Goal: Information Seeking & Learning: Understand process/instructions

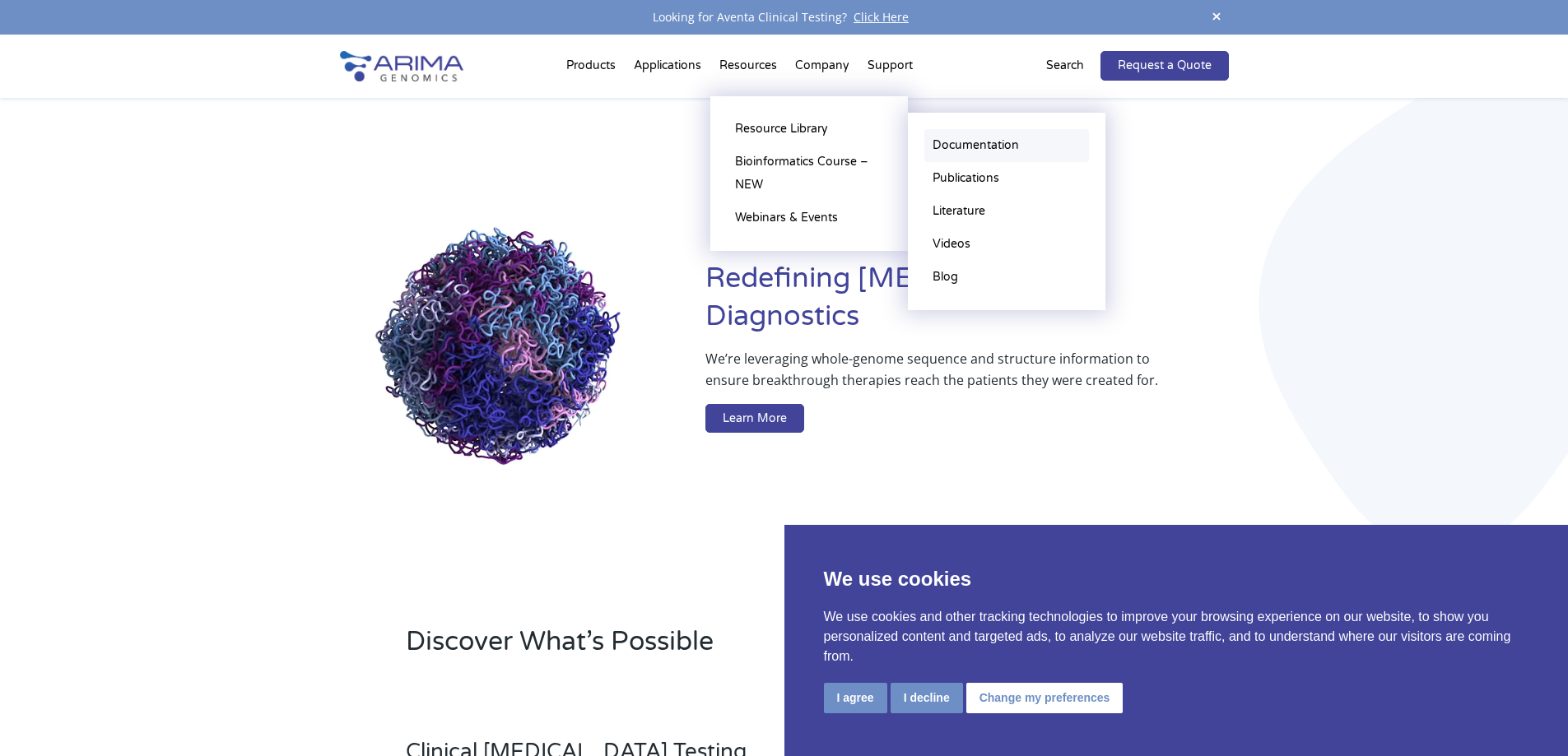
click at [986, 140] on link "Documentation" at bounding box center [1007, 145] width 165 height 33
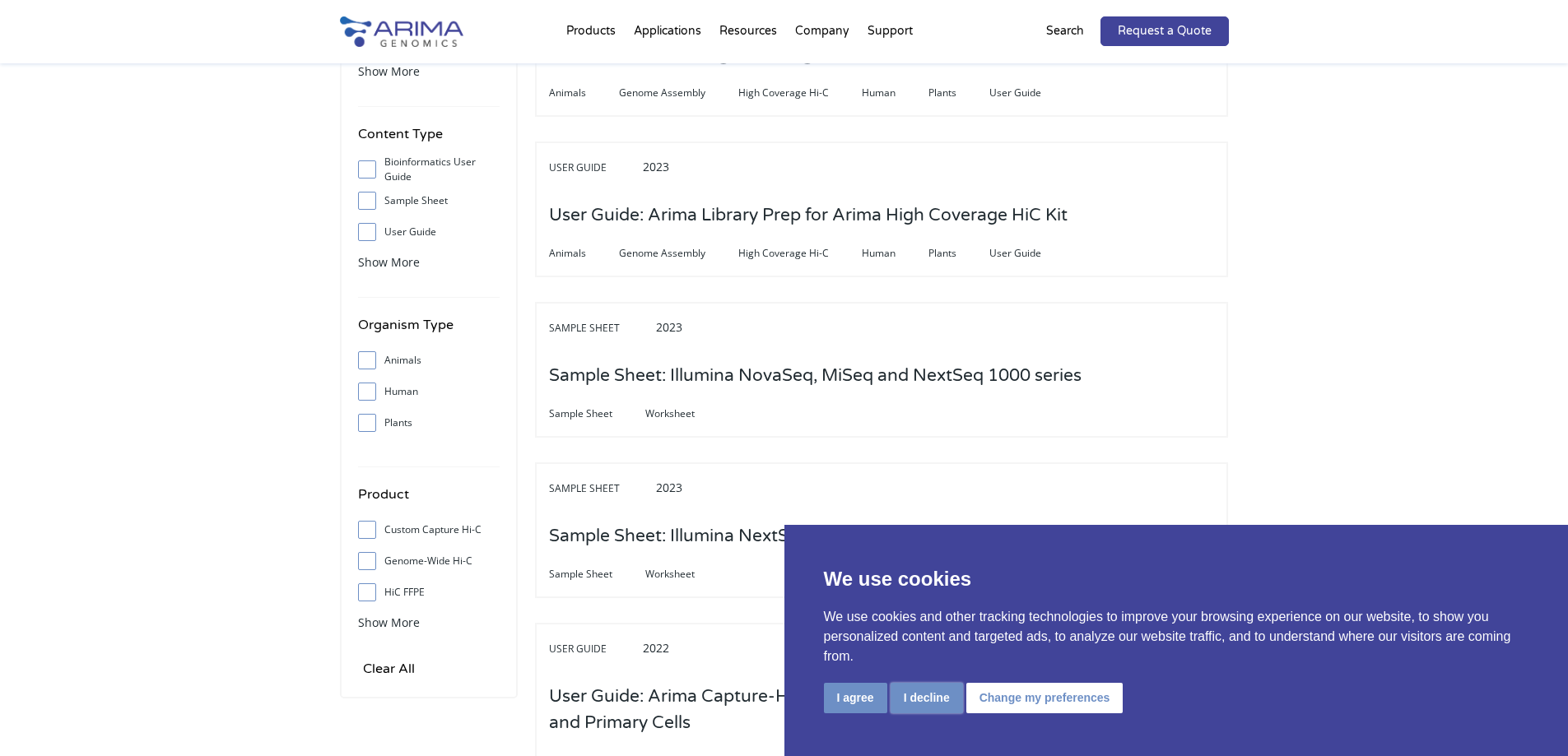
click at [921, 699] on button "I decline" at bounding box center [926, 699] width 72 height 30
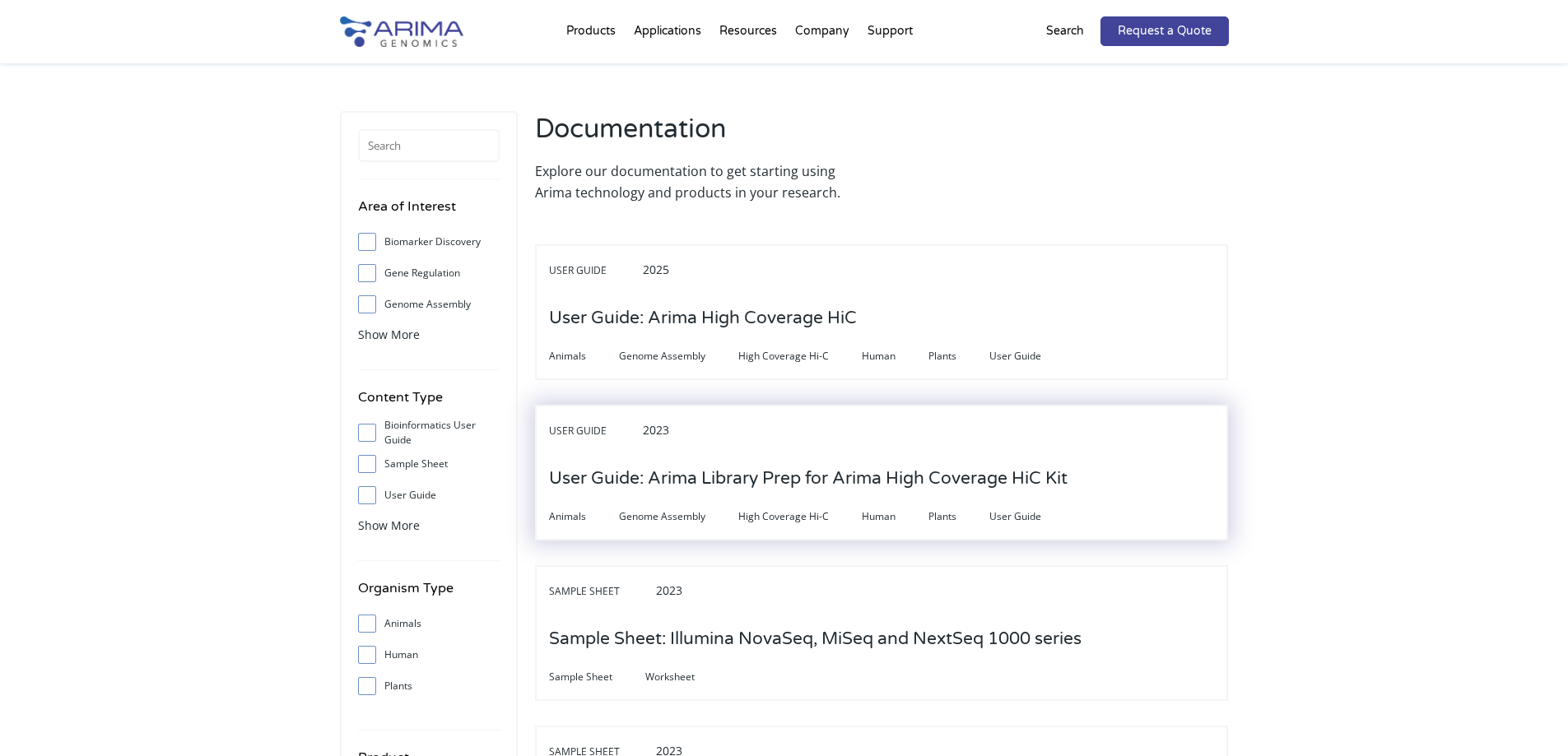
click at [905, 483] on h3 "User Guide: Arima Library Prep for Arima High Coverage HiC Kit" at bounding box center [809, 479] width 519 height 51
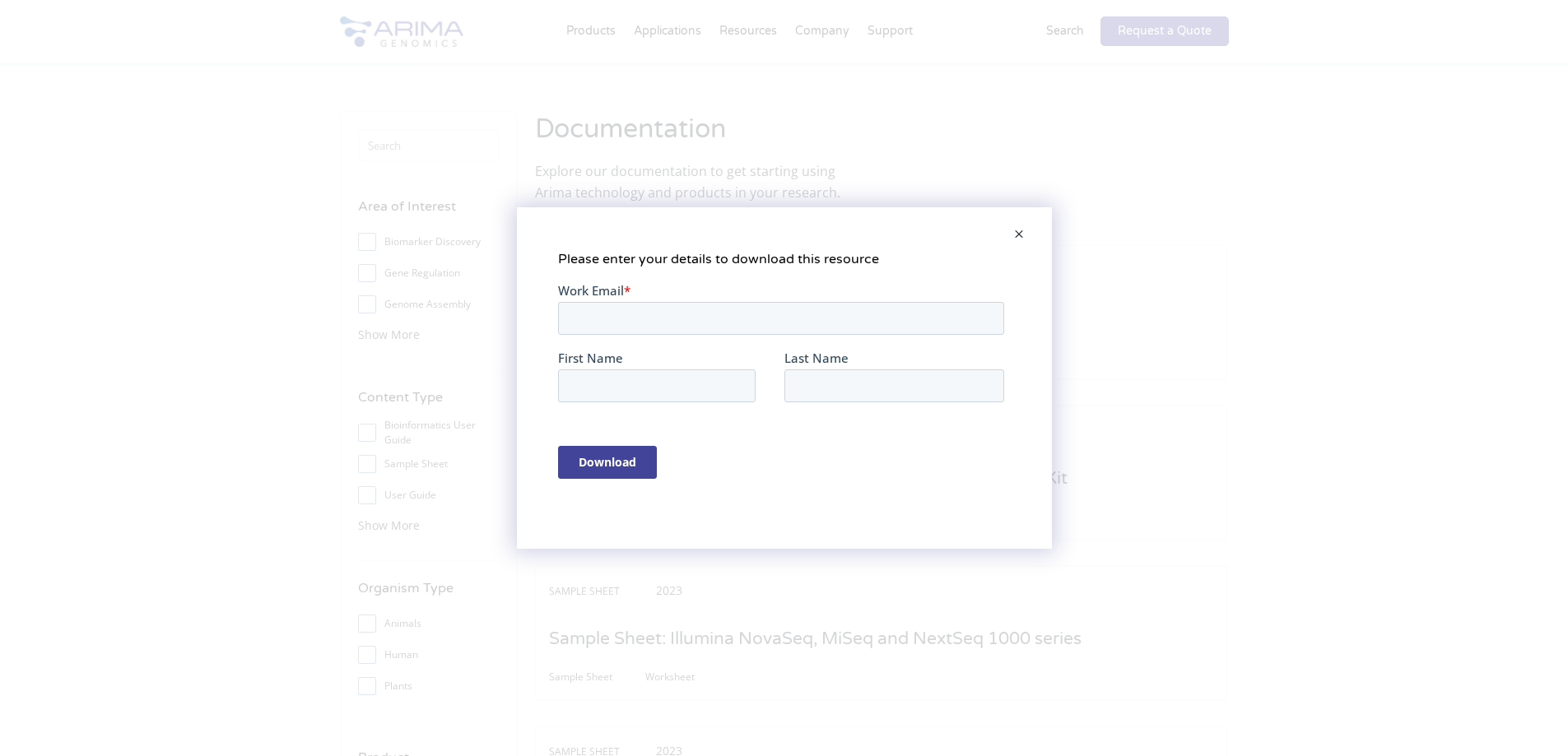
click at [1018, 241] on span at bounding box center [1018, 235] width 33 height 39
